Goal: Task Accomplishment & Management: Manage account settings

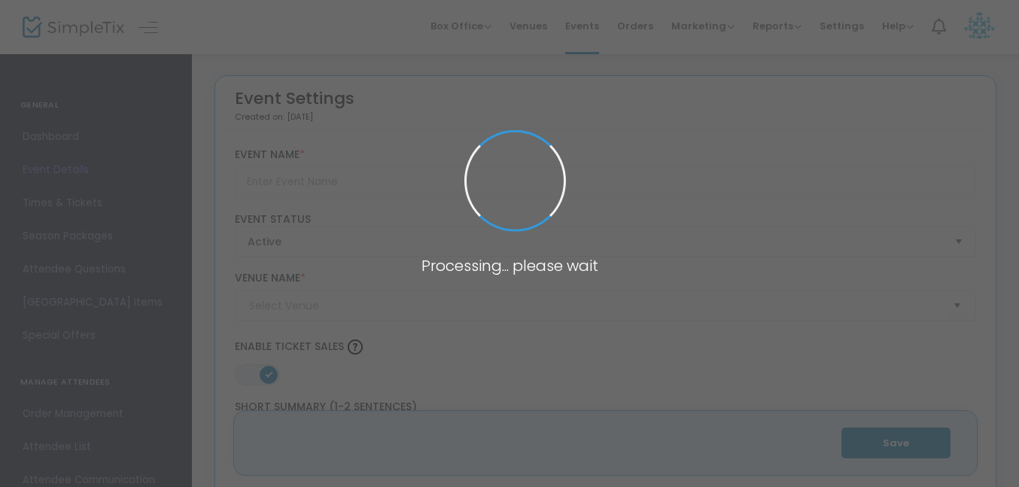
type input "Mandala Painting on Canvas"
type textarea "Enjoy a relaxing evening painting a colorful mandala on a 6" x 6" canvas. Your …"
type input "Register Now"
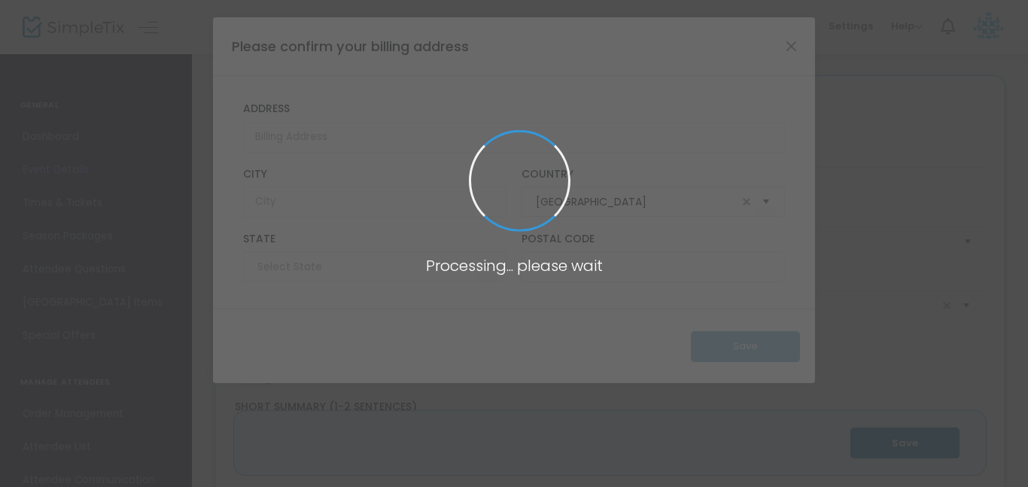
type input "Skyline Brewery (Skyline)"
type input "[US_STATE]"
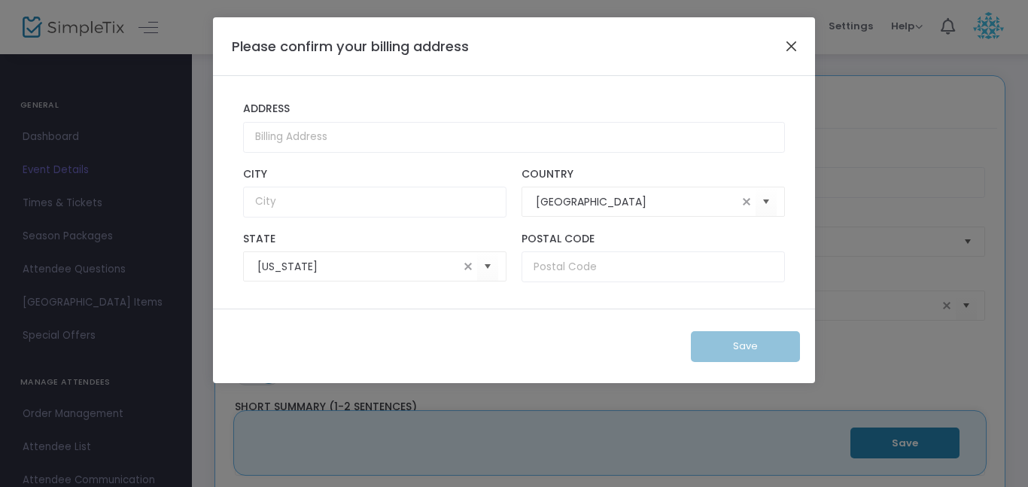
click at [793, 47] on button "Close" at bounding box center [792, 46] width 20 height 20
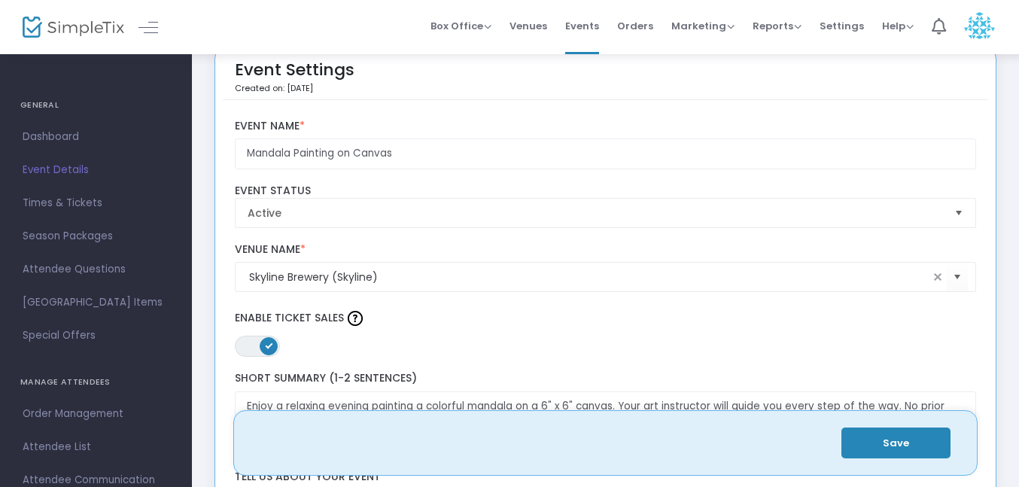
scroll to position [47, 0]
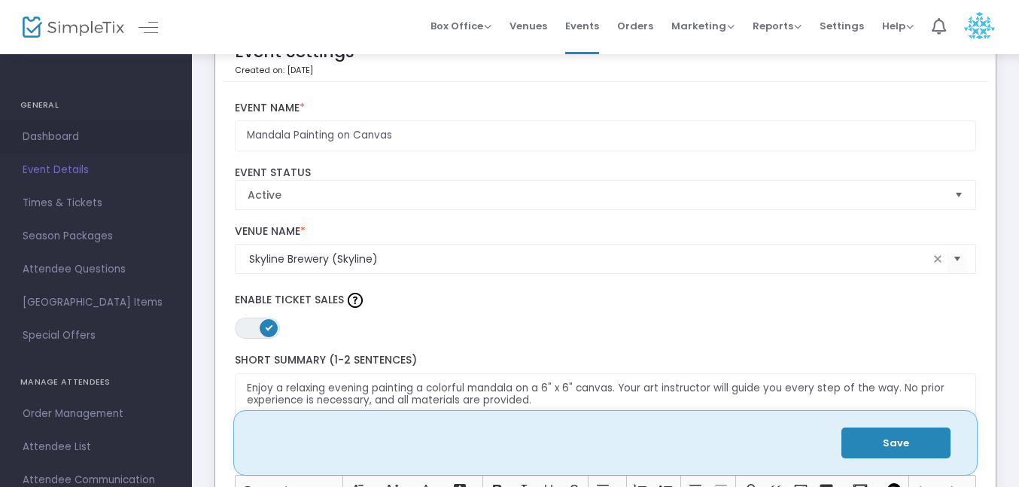
click at [44, 136] on span "Dashboard" at bounding box center [96, 137] width 147 height 20
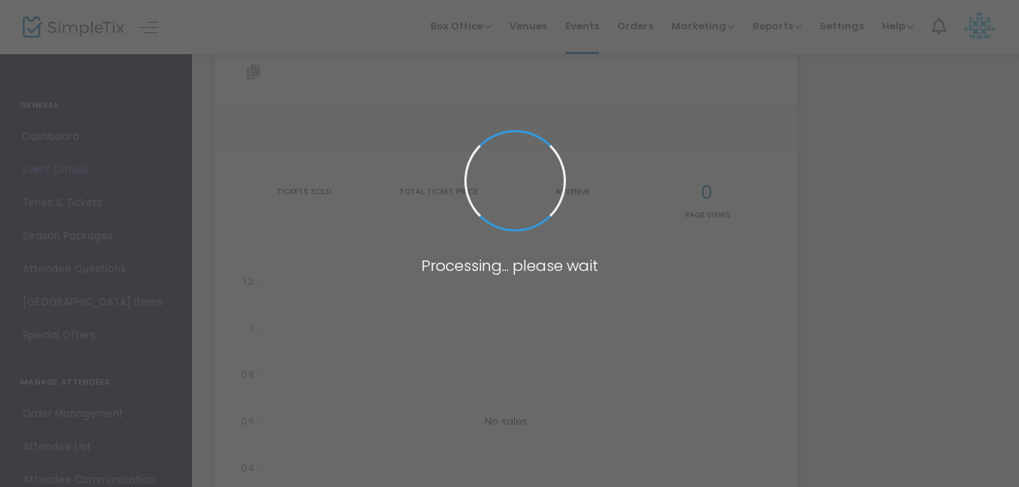
type input "[URL][DOMAIN_NAME]"
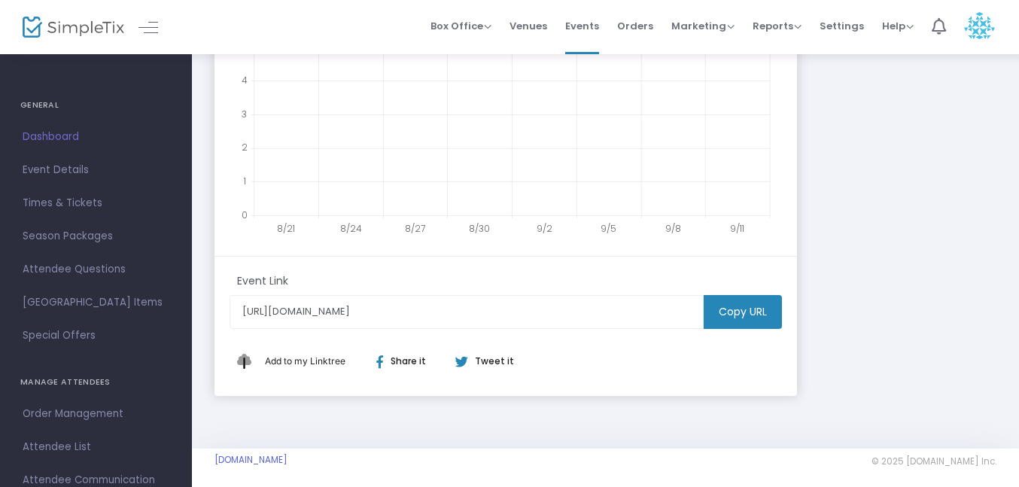
scroll to position [435, 0]
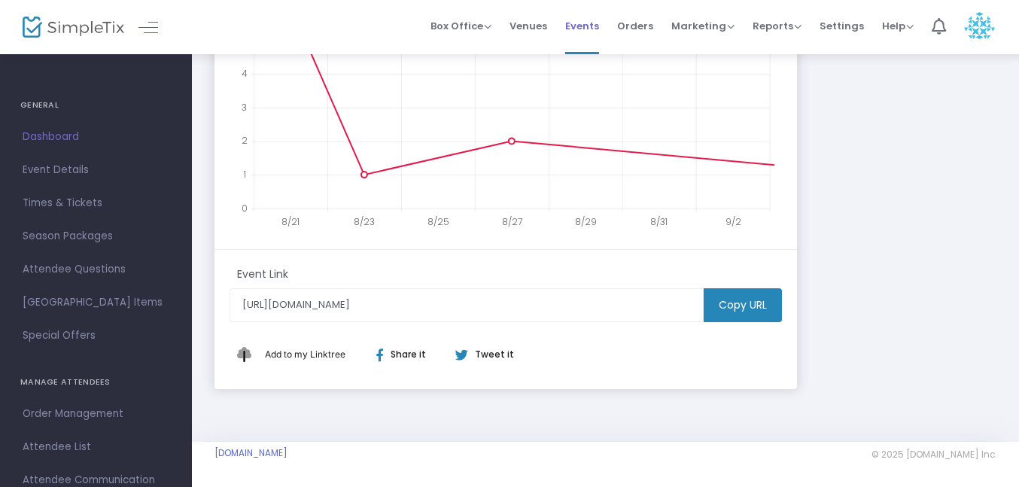
click at [587, 29] on span "Events" at bounding box center [582, 26] width 34 height 38
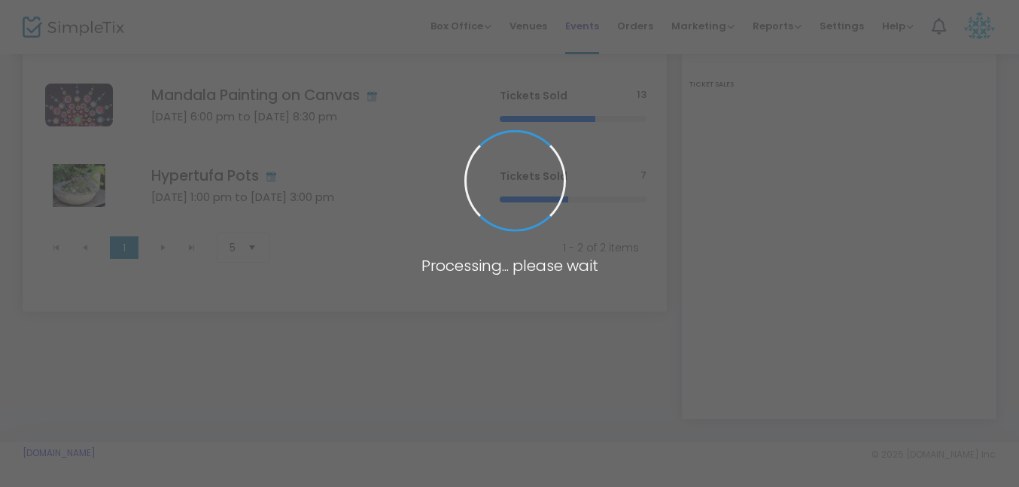
scroll to position [145, 0]
